Goal: Check status

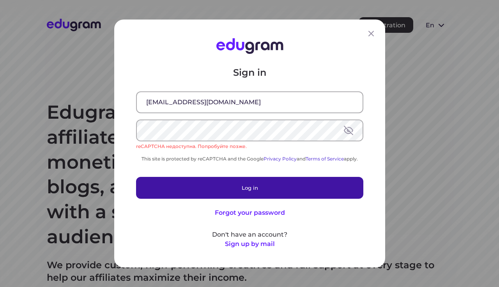
click at [191, 190] on button "Log in" at bounding box center [249, 188] width 227 height 22
click at [176, 187] on button "Log in" at bounding box center [249, 188] width 227 height 22
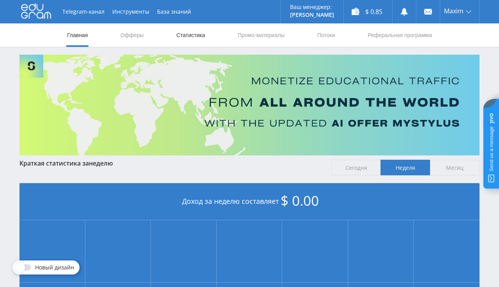
click at [188, 36] on link "Статистика" at bounding box center [191, 34] width 30 height 23
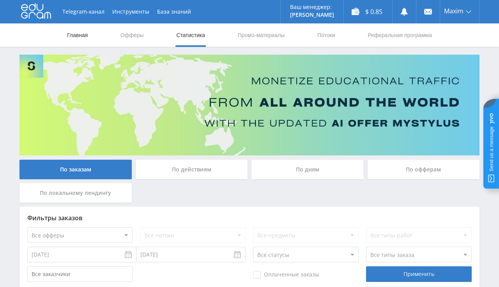
click at [85, 37] on link "Главная" at bounding box center [77, 34] width 22 height 23
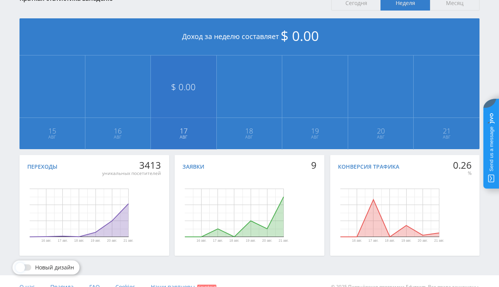
scroll to position [41, 0]
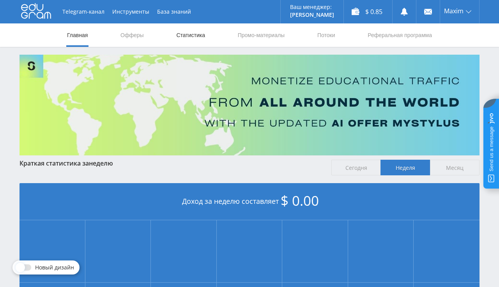
click at [201, 36] on link "Статистика" at bounding box center [191, 34] width 30 height 23
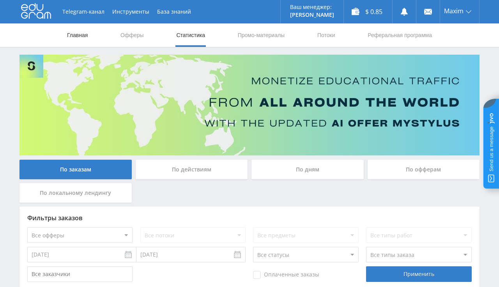
click at [85, 35] on link "Главная" at bounding box center [77, 34] width 22 height 23
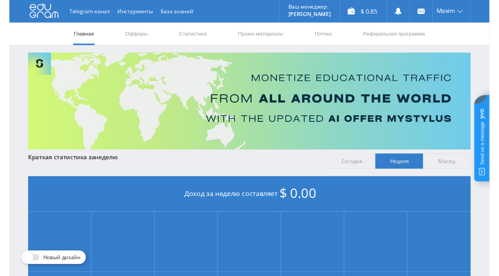
scroll to position [165, 0]
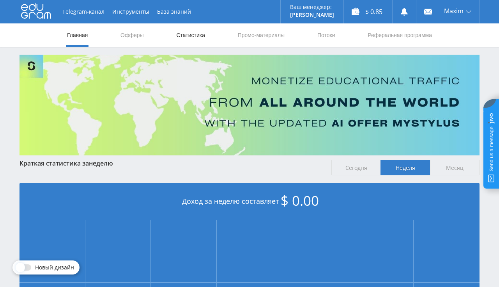
click at [188, 33] on link "Статистика" at bounding box center [191, 34] width 30 height 23
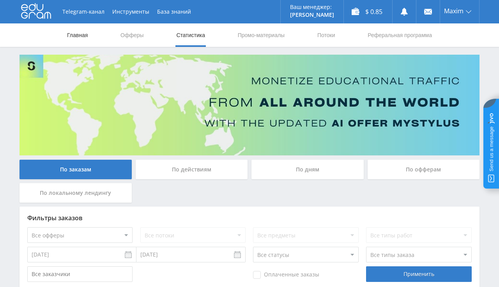
click at [83, 34] on link "Главная" at bounding box center [77, 34] width 22 height 23
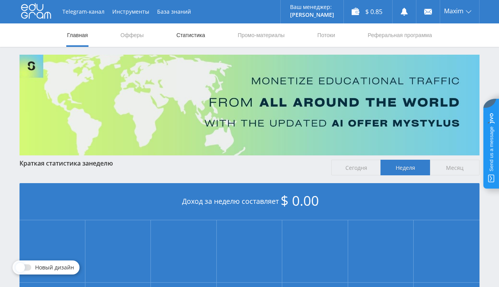
click at [195, 36] on link "Статистика" at bounding box center [191, 34] width 30 height 23
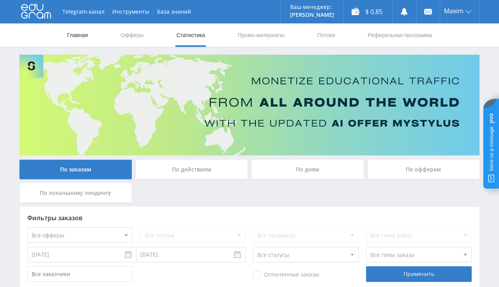
click at [79, 34] on link "Главная" at bounding box center [77, 34] width 22 height 23
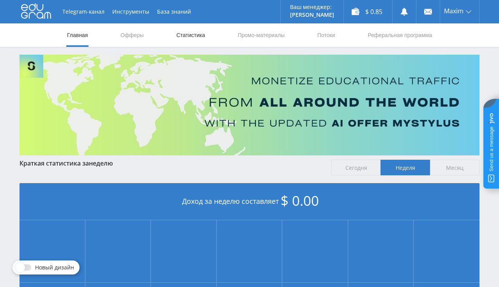
click at [204, 35] on link "Статистика" at bounding box center [191, 34] width 30 height 23
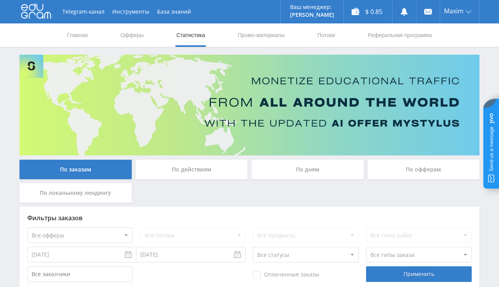
scroll to position [165, 0]
click at [78, 35] on link "Главная" at bounding box center [77, 34] width 22 height 23
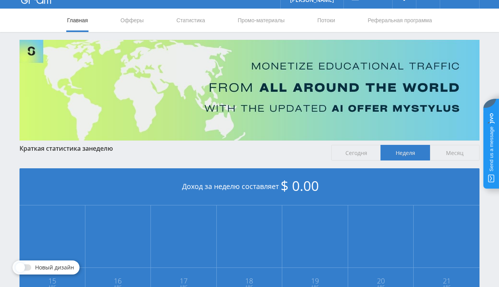
scroll to position [11, 0]
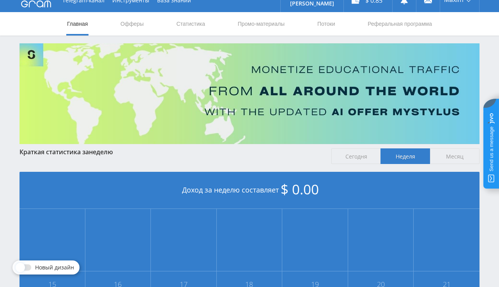
click at [43, 7] on link at bounding box center [36, 0] width 30 height 17
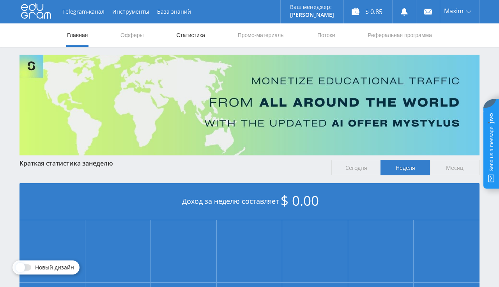
click at [188, 35] on link "Статистика" at bounding box center [191, 34] width 30 height 23
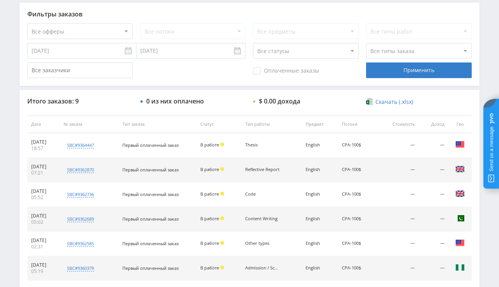
scroll to position [206, 0]
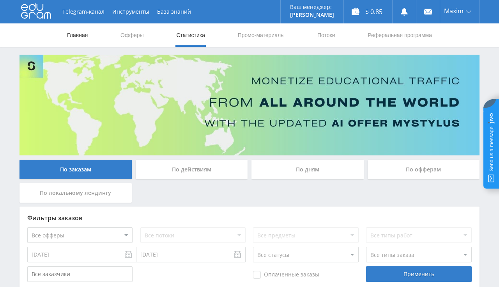
click at [87, 38] on link "Главная" at bounding box center [77, 34] width 22 height 23
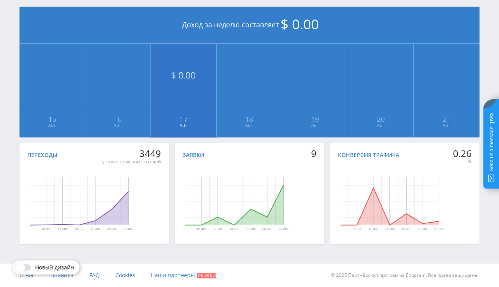
scroll to position [11, 0]
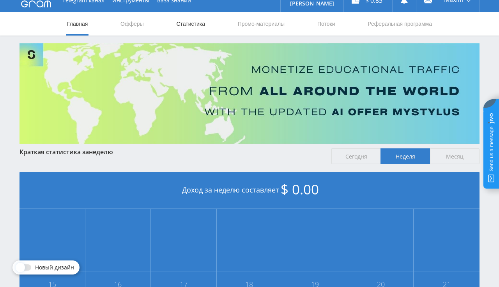
click at [183, 26] on link "Статистика" at bounding box center [191, 23] width 30 height 23
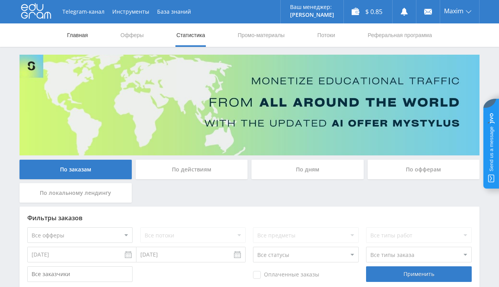
click at [80, 36] on link "Главная" at bounding box center [77, 34] width 22 height 23
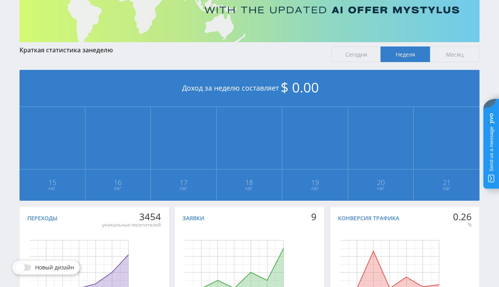
scroll to position [82, 0]
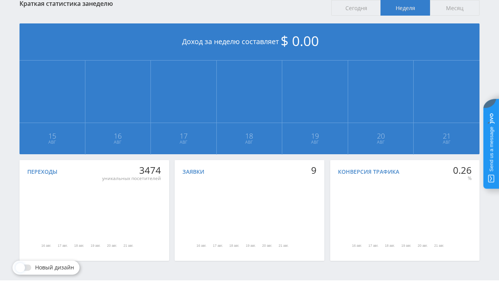
scroll to position [28, 0]
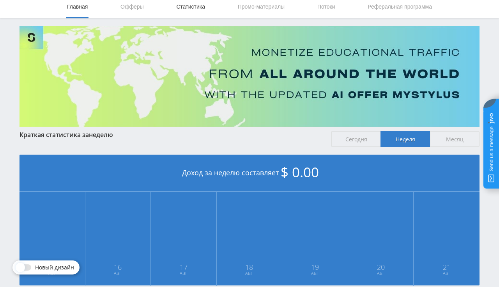
click at [181, 5] on link "Статистика" at bounding box center [191, 6] width 30 height 23
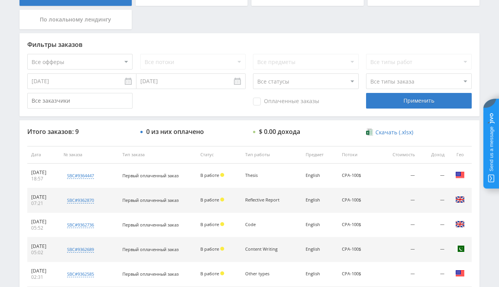
scroll to position [173, 0]
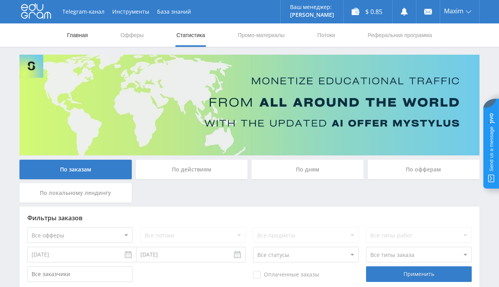
click at [87, 31] on link "Главная" at bounding box center [77, 34] width 22 height 23
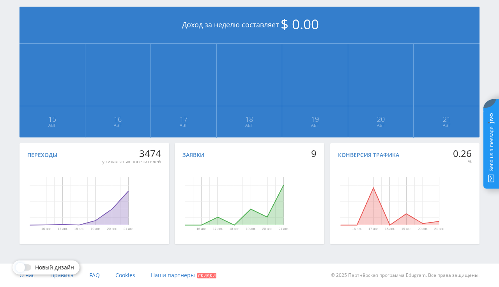
scroll to position [11, 0]
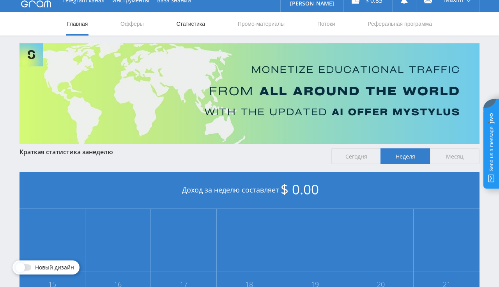
click at [176, 26] on link "Статистика" at bounding box center [191, 23] width 30 height 23
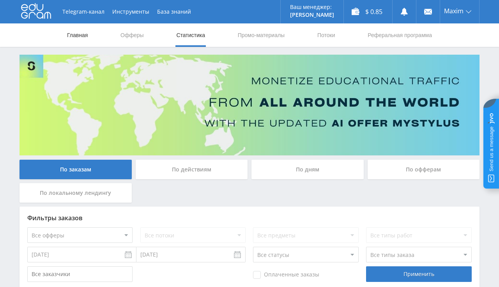
click at [66, 37] on link "Главная" at bounding box center [77, 34] width 22 height 23
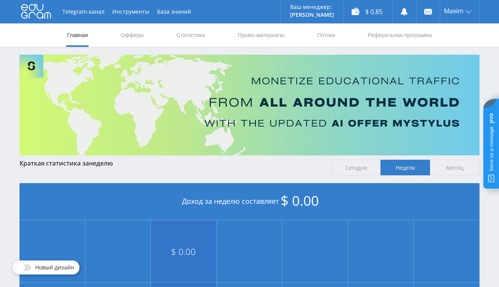
scroll to position [165, 0]
